Goal: Transaction & Acquisition: Purchase product/service

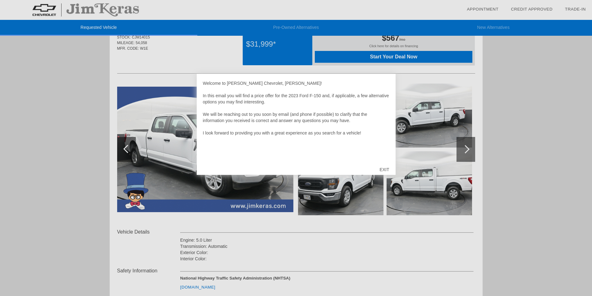
scroll to position [62, 0]
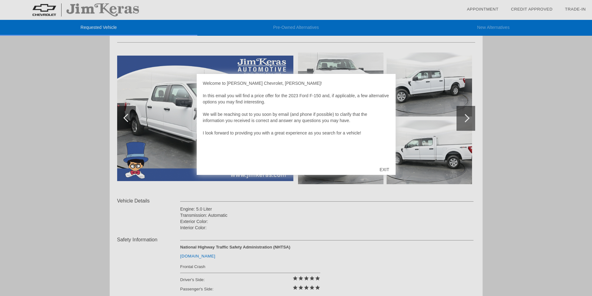
click at [75, 72] on div at bounding box center [296, 148] width 592 height 296
click at [126, 116] on div at bounding box center [296, 148] width 592 height 296
click at [384, 170] on div "EXIT" at bounding box center [384, 169] width 22 height 19
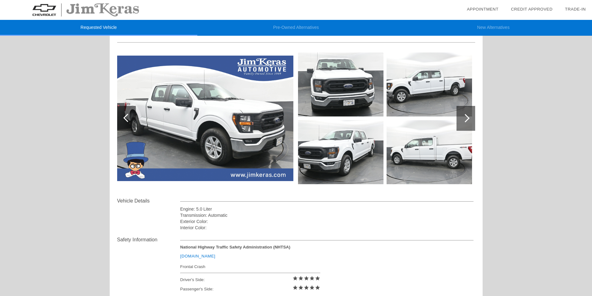
scroll to position [0, 0]
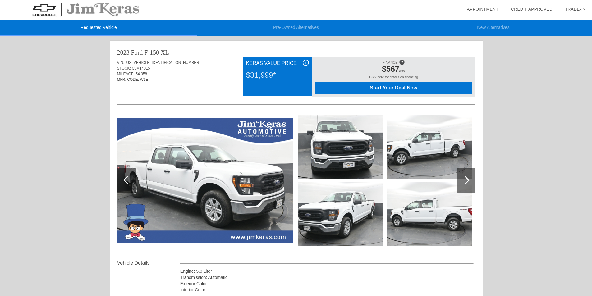
click at [350, 86] on span "Start Your Deal Now" at bounding box center [393, 88] width 142 height 6
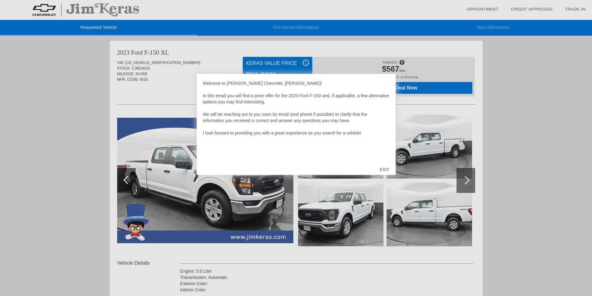
click at [385, 170] on div "EXIT" at bounding box center [384, 169] width 22 height 19
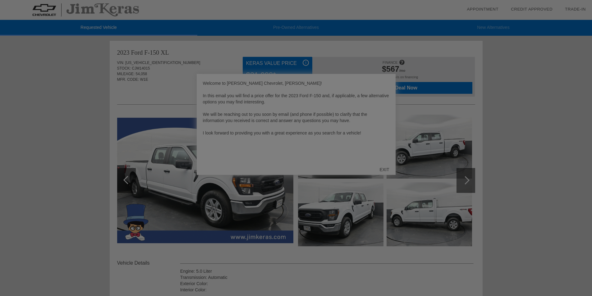
click at [382, 168] on div at bounding box center [298, 148] width 596 height 296
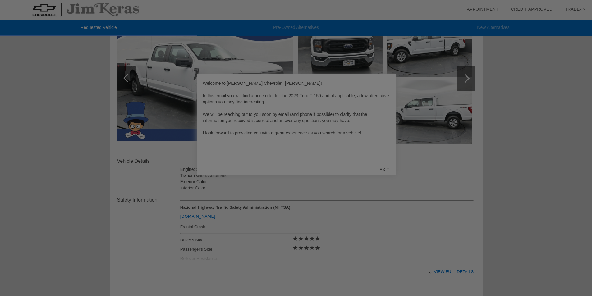
scroll to position [71, 0]
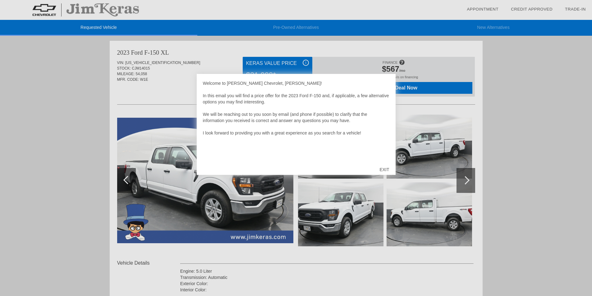
click at [385, 168] on div "EXIT" at bounding box center [384, 169] width 22 height 19
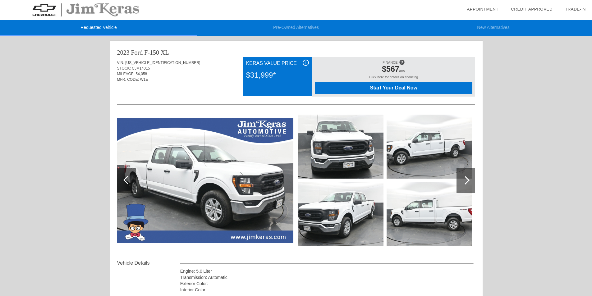
click at [305, 61] on span "i" at bounding box center [305, 63] width 1 height 4
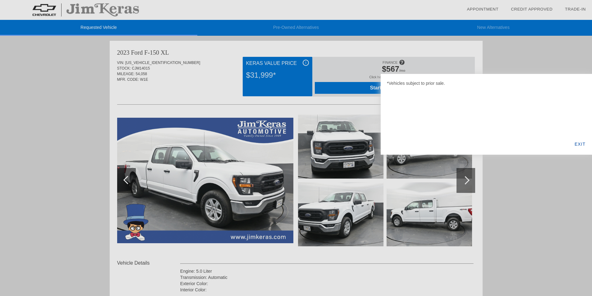
click at [577, 142] on div "EXIT" at bounding box center [580, 144] width 24 height 21
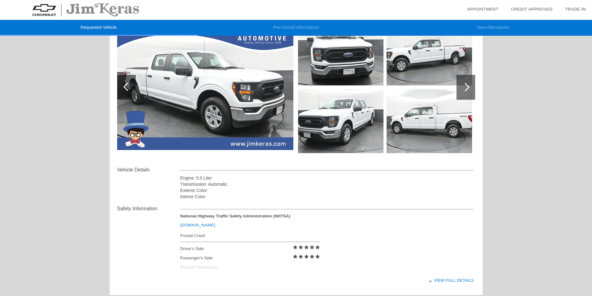
scroll to position [124, 0]
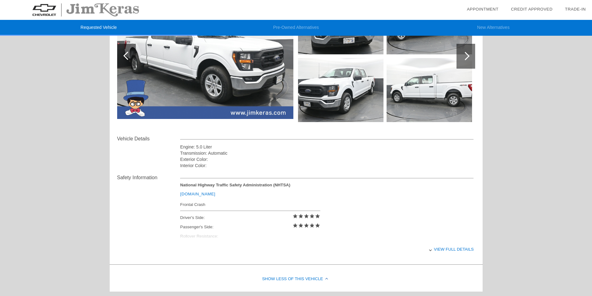
click at [196, 193] on link "[DOMAIN_NAME]" at bounding box center [197, 194] width 35 height 5
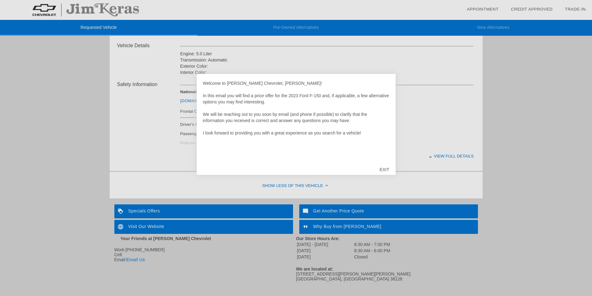
scroll to position [226, 0]
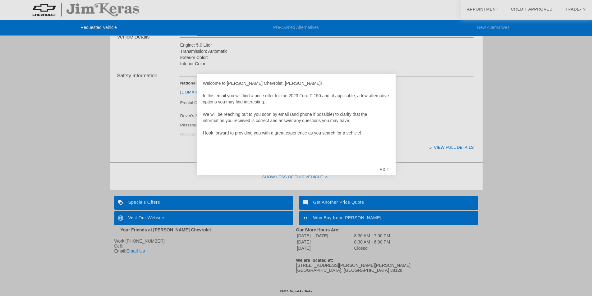
click at [381, 168] on div "EXIT" at bounding box center [384, 169] width 22 height 19
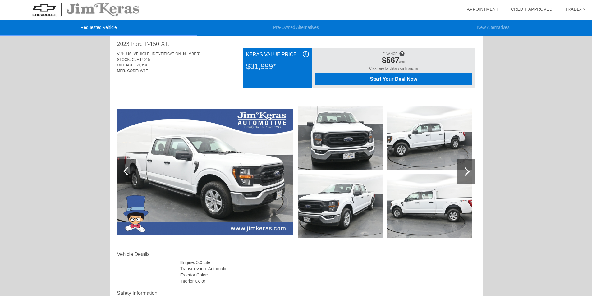
scroll to position [0, 0]
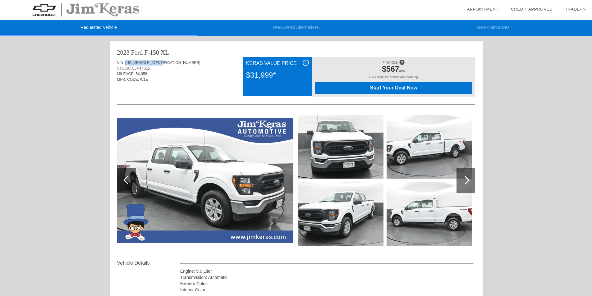
drag, startPoint x: 165, startPoint y: 62, endPoint x: 126, endPoint y: 64, distance: 39.2
click at [126, 64] on div "VIN: 1FTFW1E59PFB50988" at bounding box center [296, 63] width 358 height 6
copy span "[US_VEHICLE_IDENTIFICATION_NUMBER]"
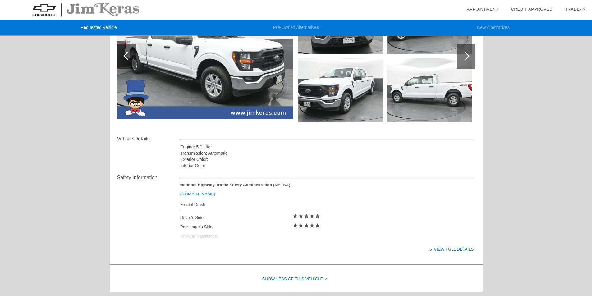
scroll to position [155, 0]
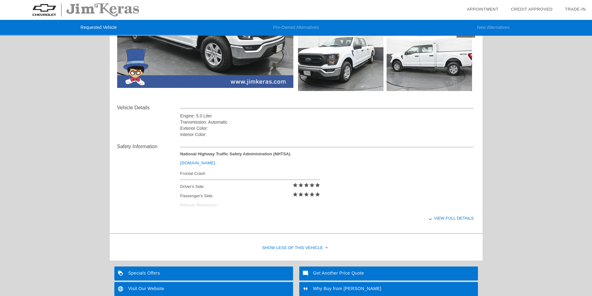
click at [193, 162] on link "[DOMAIN_NAME]" at bounding box center [197, 163] width 35 height 5
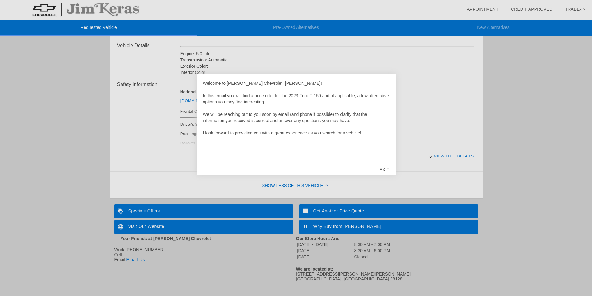
scroll to position [226, 0]
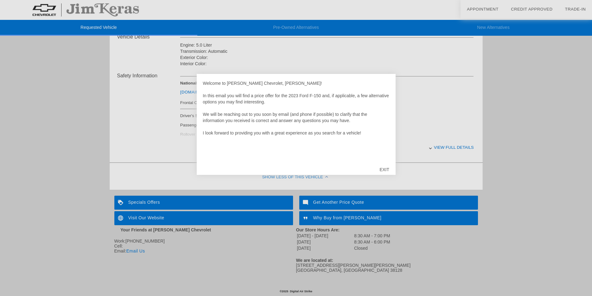
click at [374, 203] on div at bounding box center [296, 148] width 592 height 296
click at [379, 170] on div "EXIT" at bounding box center [384, 169] width 22 height 19
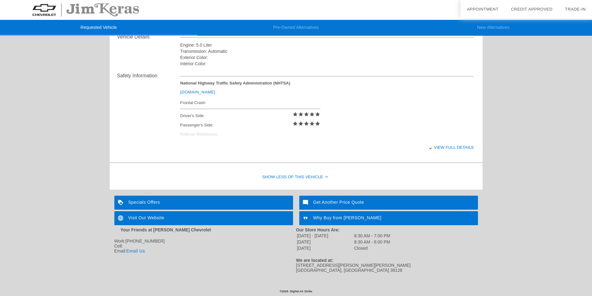
click at [360, 203] on div "Get Another Price Quote" at bounding box center [388, 203] width 179 height 14
click at [448, 147] on div "View full details" at bounding box center [327, 147] width 294 height 15
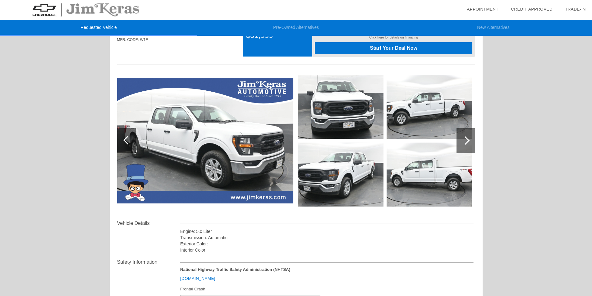
scroll to position [9, 0]
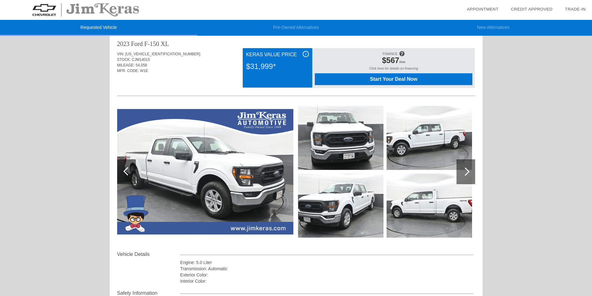
click at [367, 78] on span "Start Your Deal Now" at bounding box center [393, 79] width 142 height 6
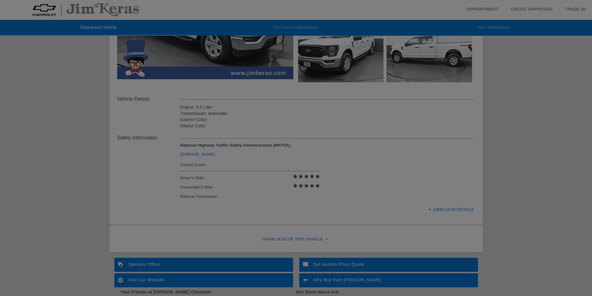
scroll to position [226, 0]
